Goal: Task Accomplishment & Management: Manage account settings

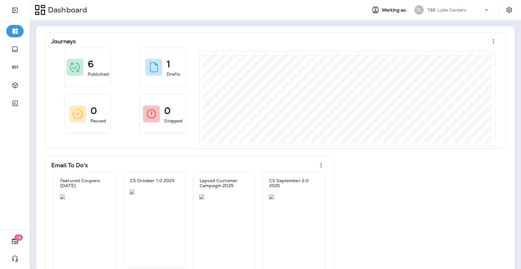
click at [468, 11] on div "T&R Lube Centers" at bounding box center [455, 9] width 56 height 9
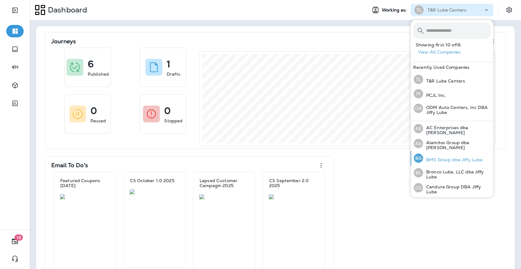
scroll to position [3, 0]
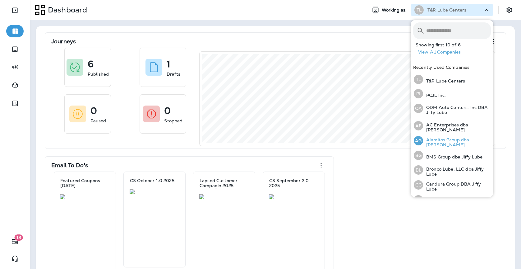
click at [443, 142] on p "Alamitos Group dba [PERSON_NAME]" at bounding box center [457, 142] width 68 height 10
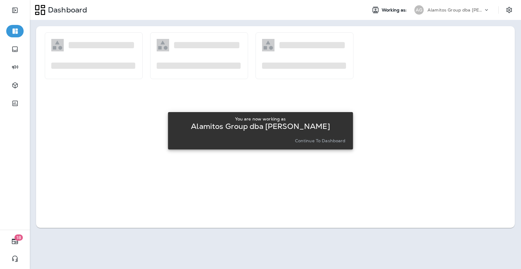
click at [304, 140] on p "Continue to Dashboard" at bounding box center [320, 140] width 51 height 5
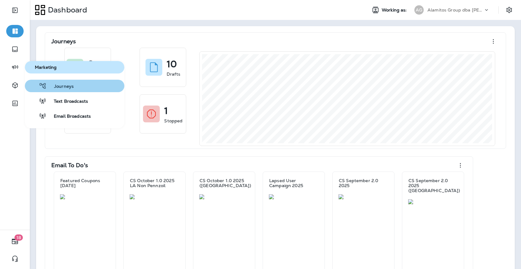
click at [68, 85] on span "Journeys" at bounding box center [60, 87] width 27 height 6
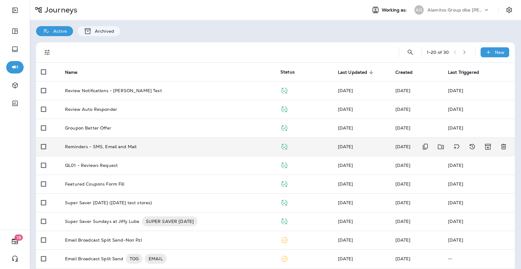
click at [143, 141] on td "Reminders - SMS, Email and Mail" at bounding box center [167, 146] width 215 height 19
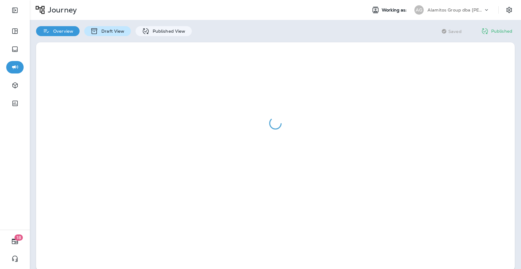
click at [116, 34] on div "Draft View" at bounding box center [107, 31] width 46 height 10
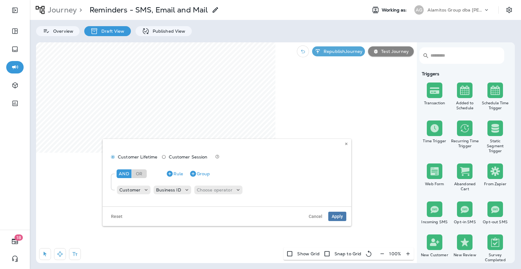
click at [349, 147] on div "Customer Lifetime Customer Session And Or Rule Group Customer Business ID Choos…" at bounding box center [227, 172] width 249 height 67
click at [348, 146] on button at bounding box center [346, 143] width 7 height 7
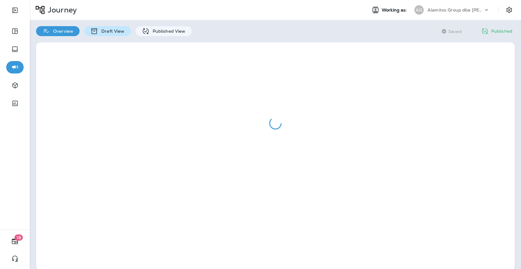
click at [103, 34] on div "Draft View" at bounding box center [107, 31] width 46 height 10
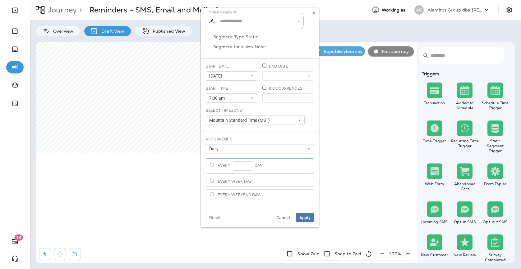
type input "**********"
click at [314, 13] on icon at bounding box center [314, 13] width 4 height 4
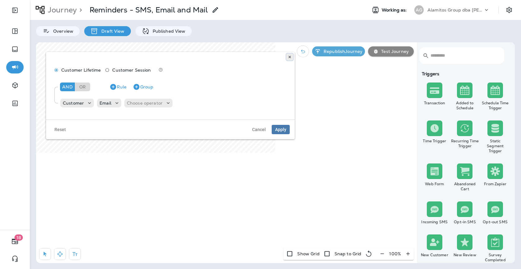
click at [289, 58] on icon at bounding box center [290, 57] width 4 height 4
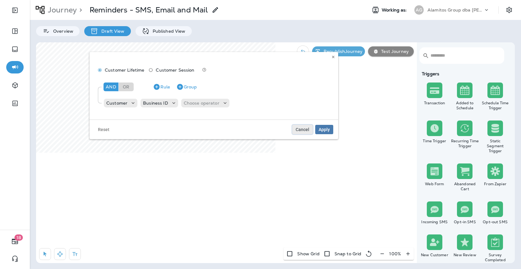
click at [303, 129] on span "Cancel" at bounding box center [303, 129] width 14 height 4
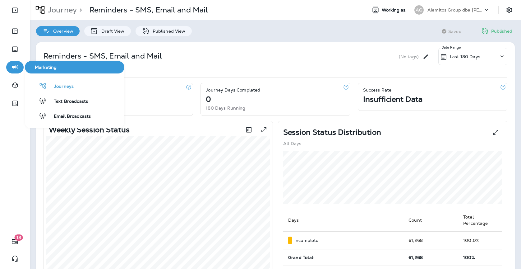
click at [15, 71] on button "button" at bounding box center [14, 67] width 17 height 12
click at [54, 85] on span "Journeys" at bounding box center [60, 87] width 27 height 6
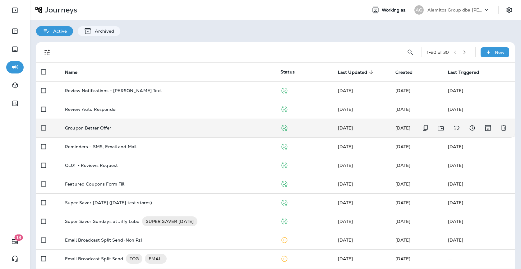
click at [122, 126] on div "Groupon Better Offer" at bounding box center [167, 127] width 205 height 5
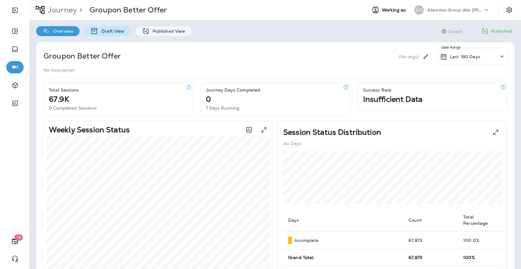
click at [121, 29] on p "Draft View" at bounding box center [111, 31] width 26 height 5
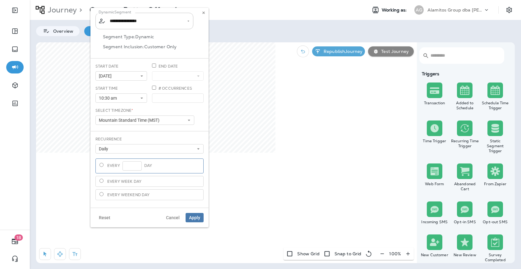
type input "**********"
click at [202, 14] on icon at bounding box center [204, 13] width 4 height 4
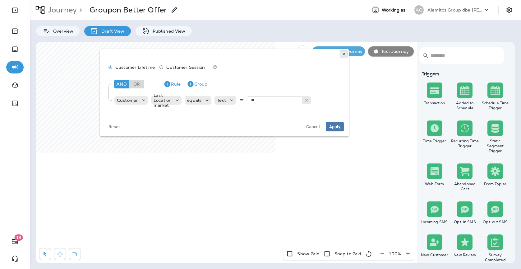
click at [343, 52] on button at bounding box center [343, 54] width 7 height 7
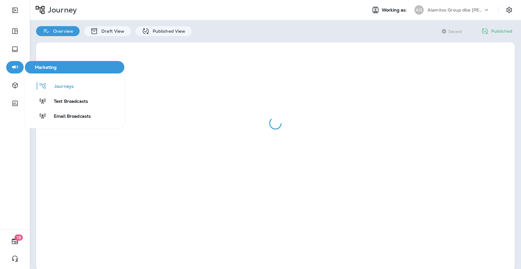
click at [14, 67] on icon "button" at bounding box center [15, 67] width 6 height 4
click at [65, 85] on span "Journeys" at bounding box center [60, 87] width 27 height 6
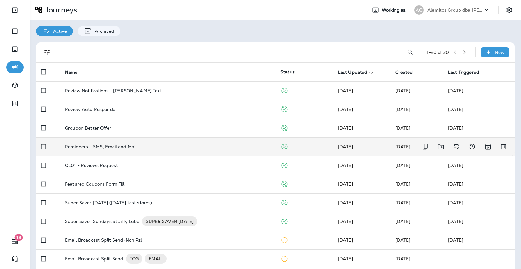
scroll to position [3, 0]
